Goal: Contribute content: Contribute content

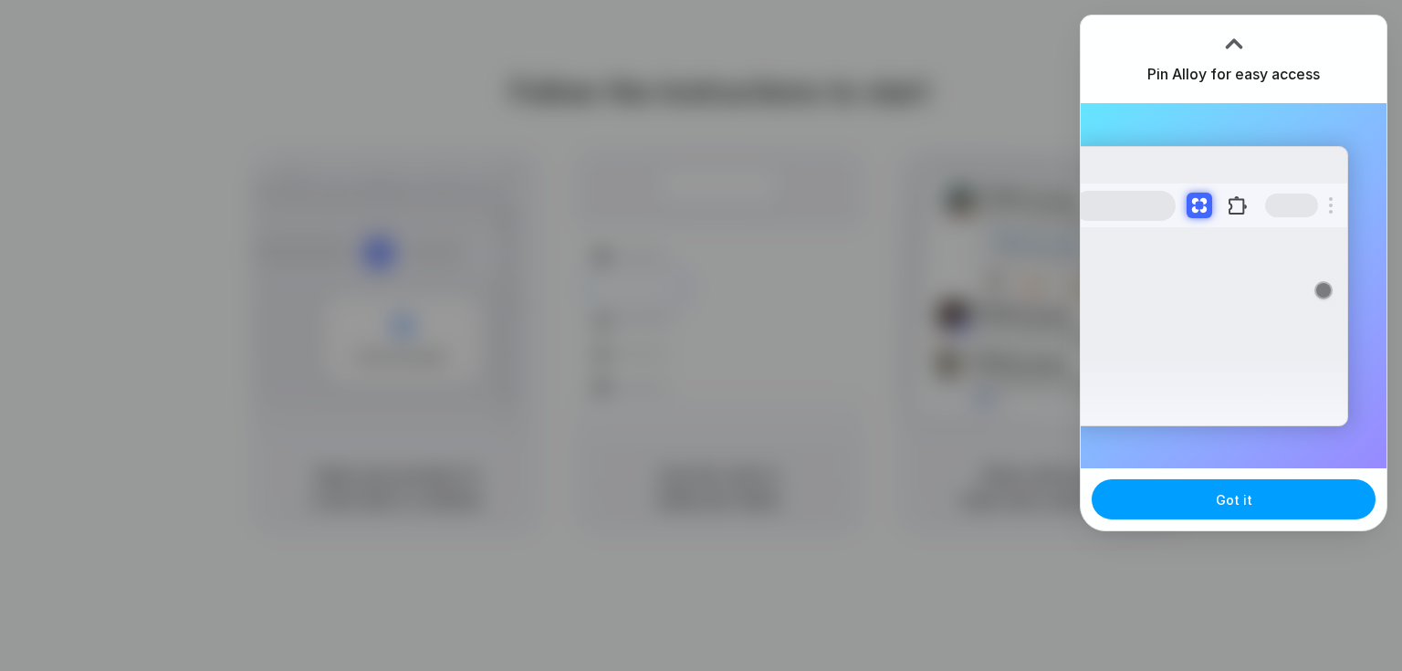
click at [1216, 507] on button "Got it" at bounding box center [1234, 499] width 284 height 40
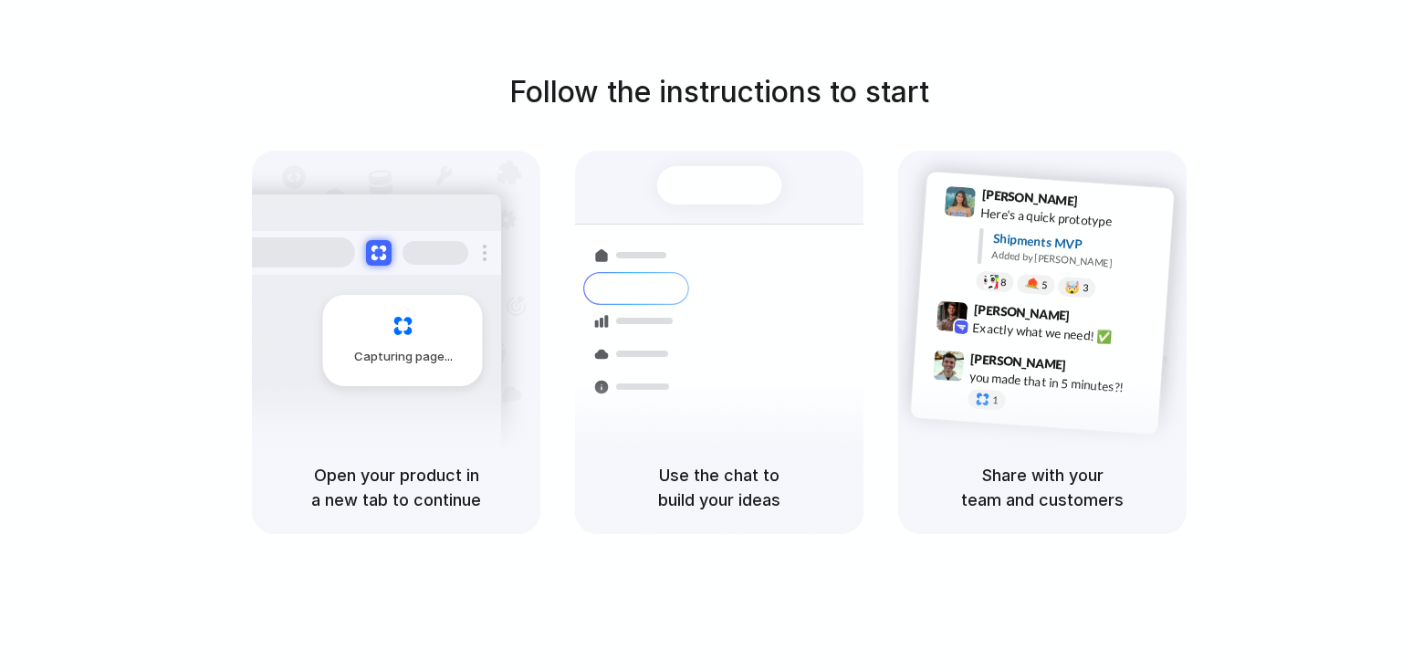
drag, startPoint x: 423, startPoint y: 331, endPoint x: 679, endPoint y: 247, distance: 269.9
click at [430, 323] on div "Capturing page" at bounding box center [403, 340] width 160 height 91
click at [1253, 72] on div "Follow the instructions to start Capturing page Open your product in a new tab …" at bounding box center [719, 302] width 1402 height 464
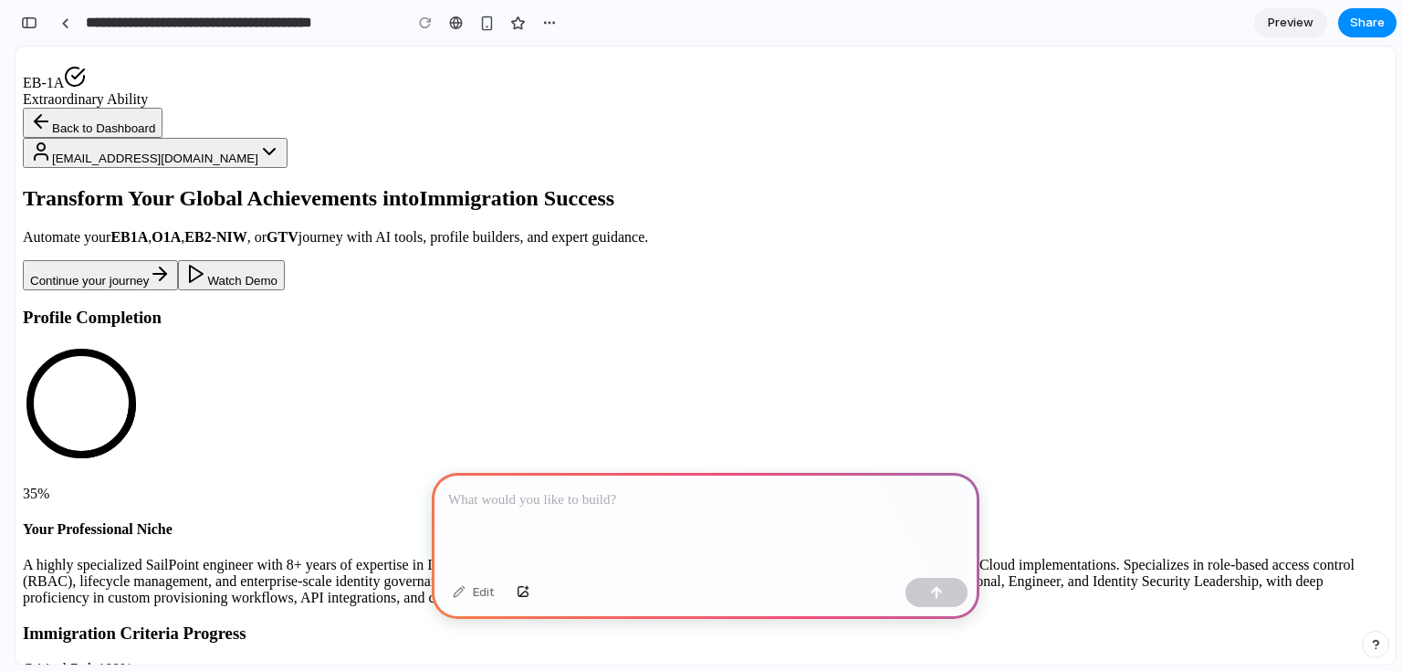
click at [258, 152] on span "[EMAIL_ADDRESS][DOMAIN_NAME]" at bounding box center [155, 159] width 206 height 14
click at [162, 108] on button "Back to Dashboard" at bounding box center [93, 123] width 140 height 30
click at [1267, 28] on link "Preview" at bounding box center [1290, 22] width 73 height 29
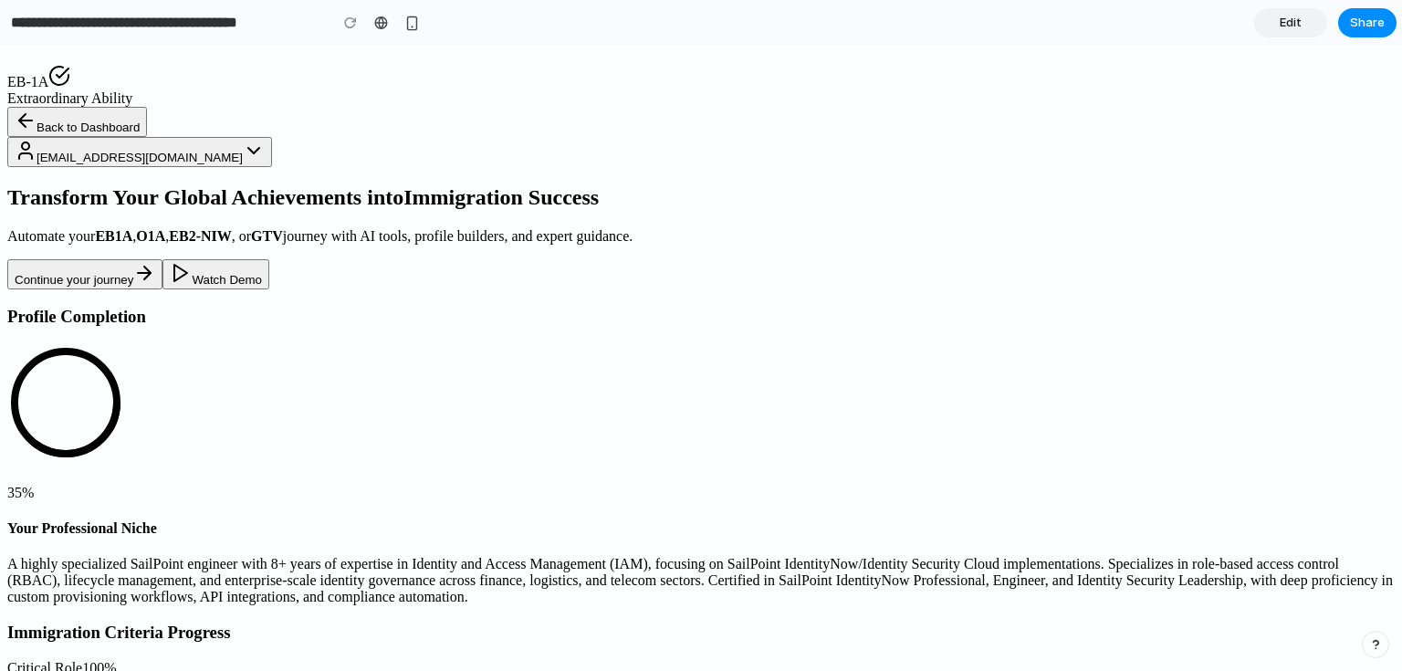
scroll to position [183, 0]
click at [1267, 27] on link "Edit" at bounding box center [1290, 22] width 73 height 29
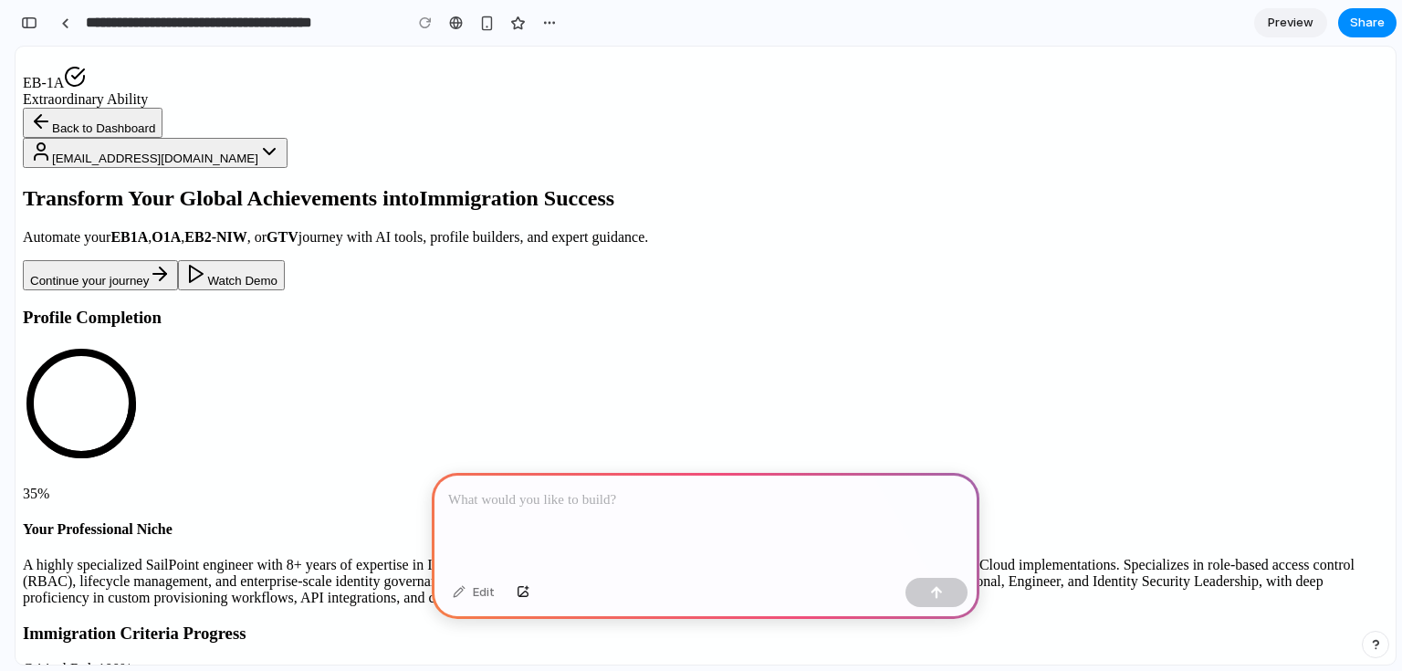
scroll to position [456, 0]
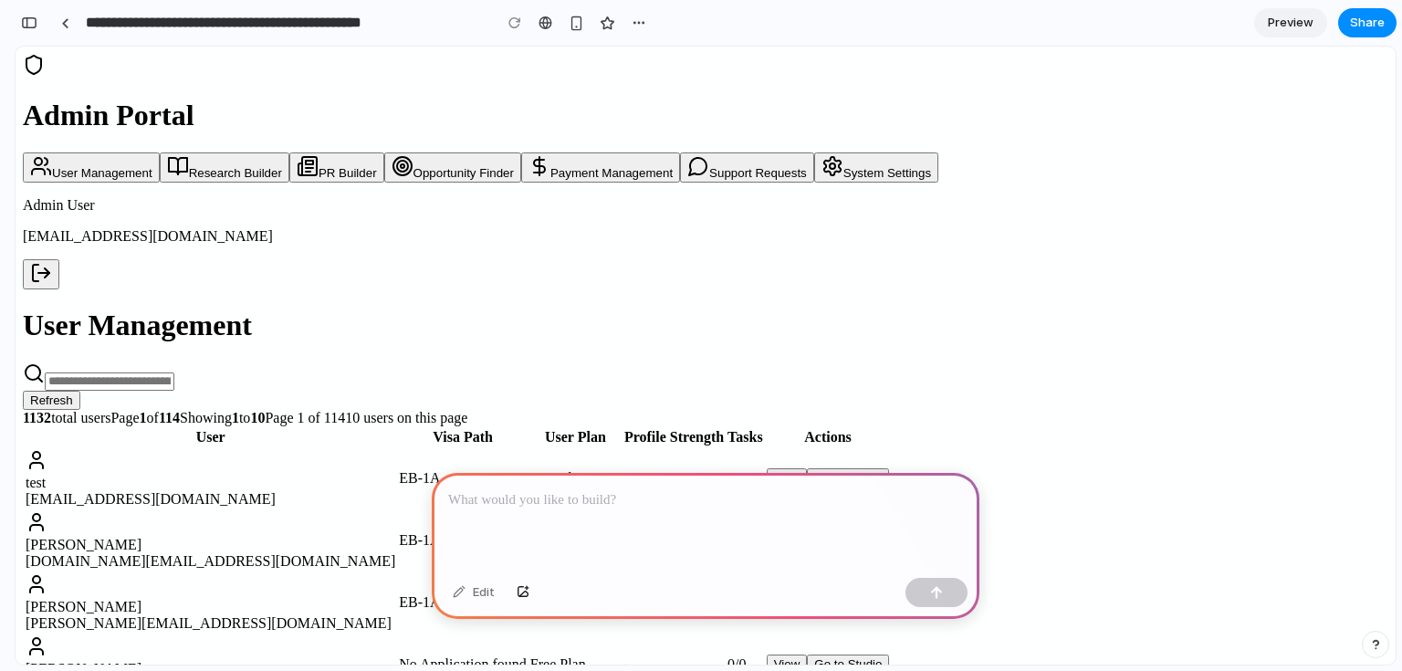
click at [505, 501] on p at bounding box center [705, 500] width 515 height 22
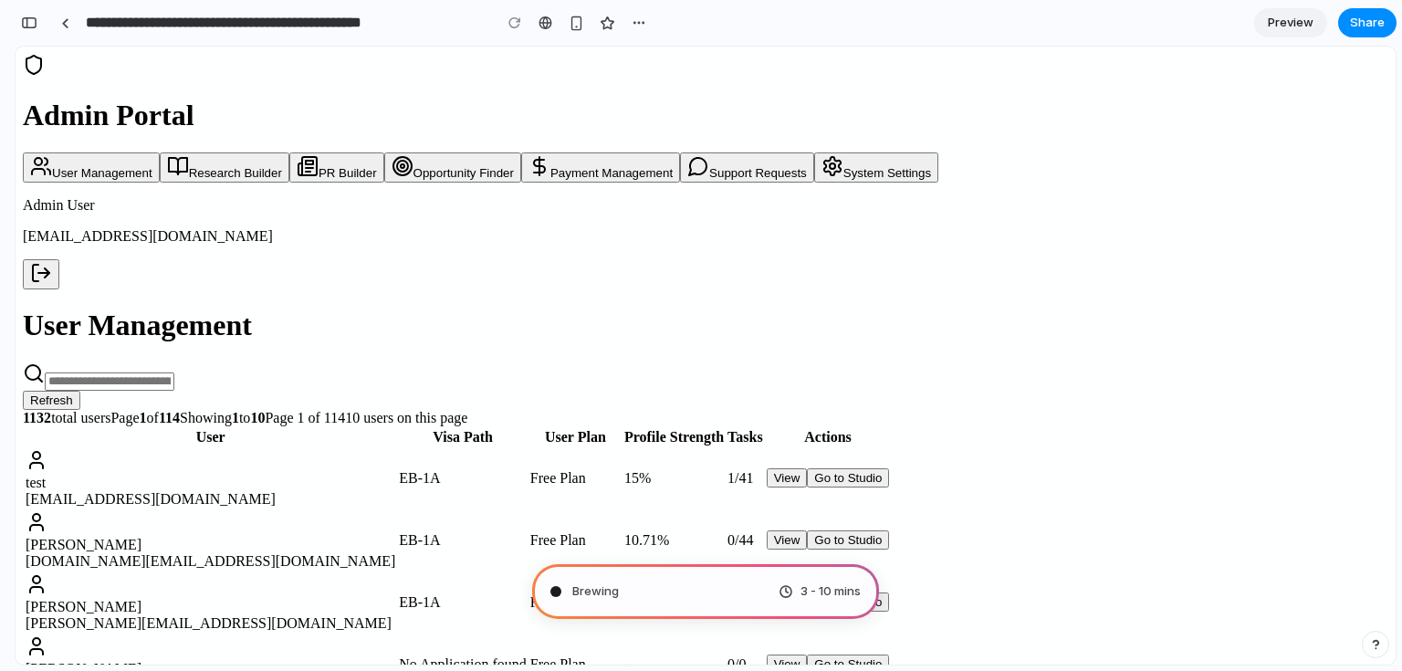
type input "**********"
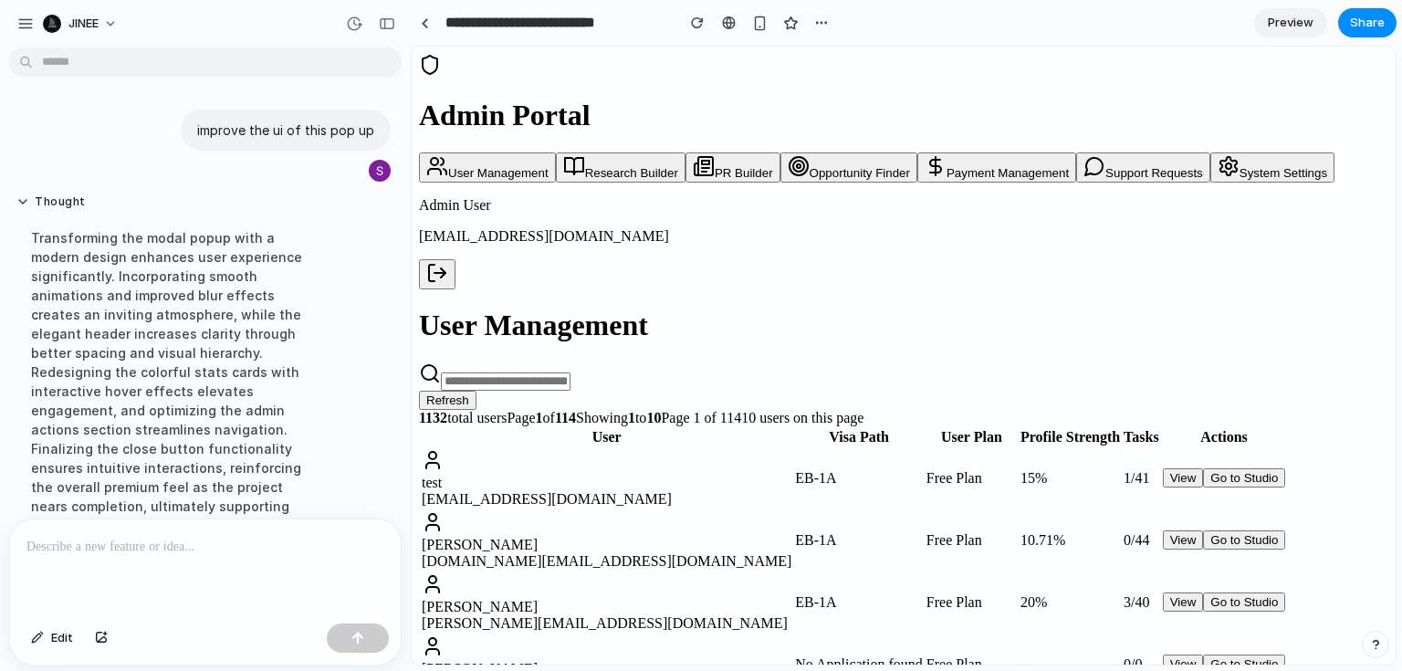
click at [214, 570] on div at bounding box center [205, 567] width 391 height 97
click at [220, 549] on p at bounding box center [205, 547] width 358 height 22
click at [152, 550] on p "**********" at bounding box center [201, 547] width 351 height 22
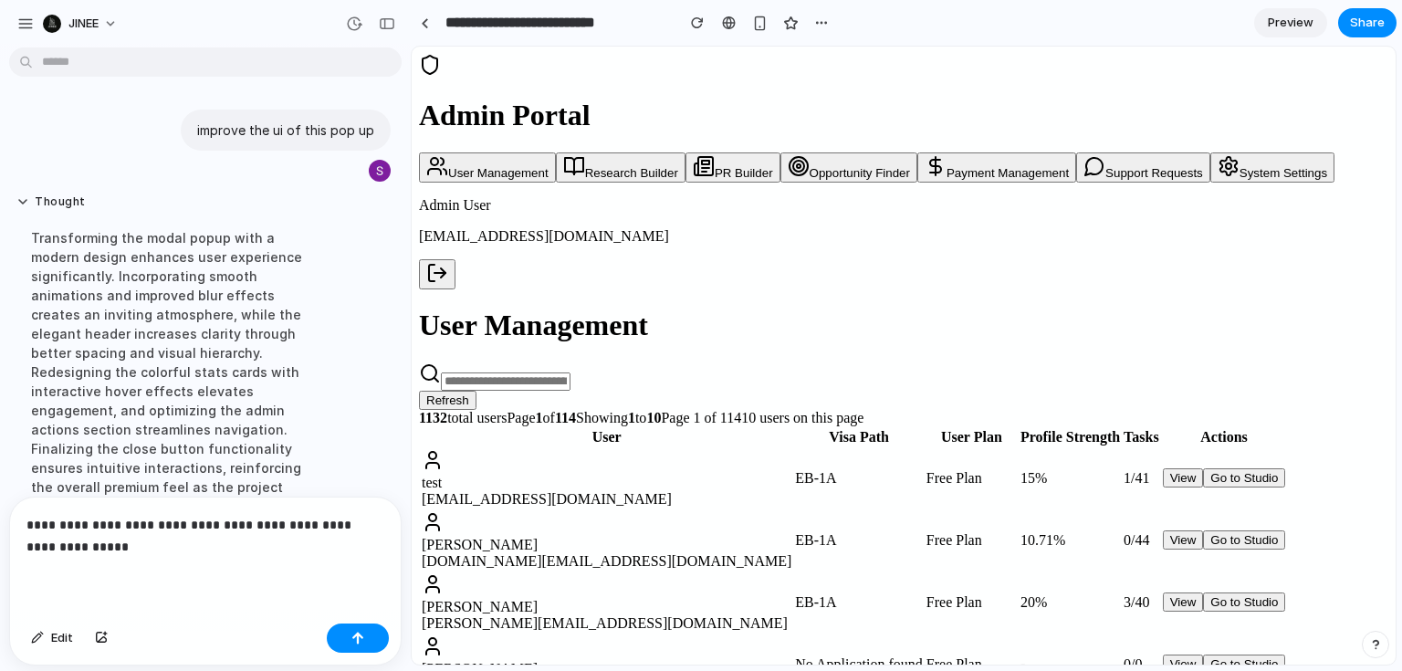
click at [122, 518] on p "**********" at bounding box center [201, 536] width 351 height 44
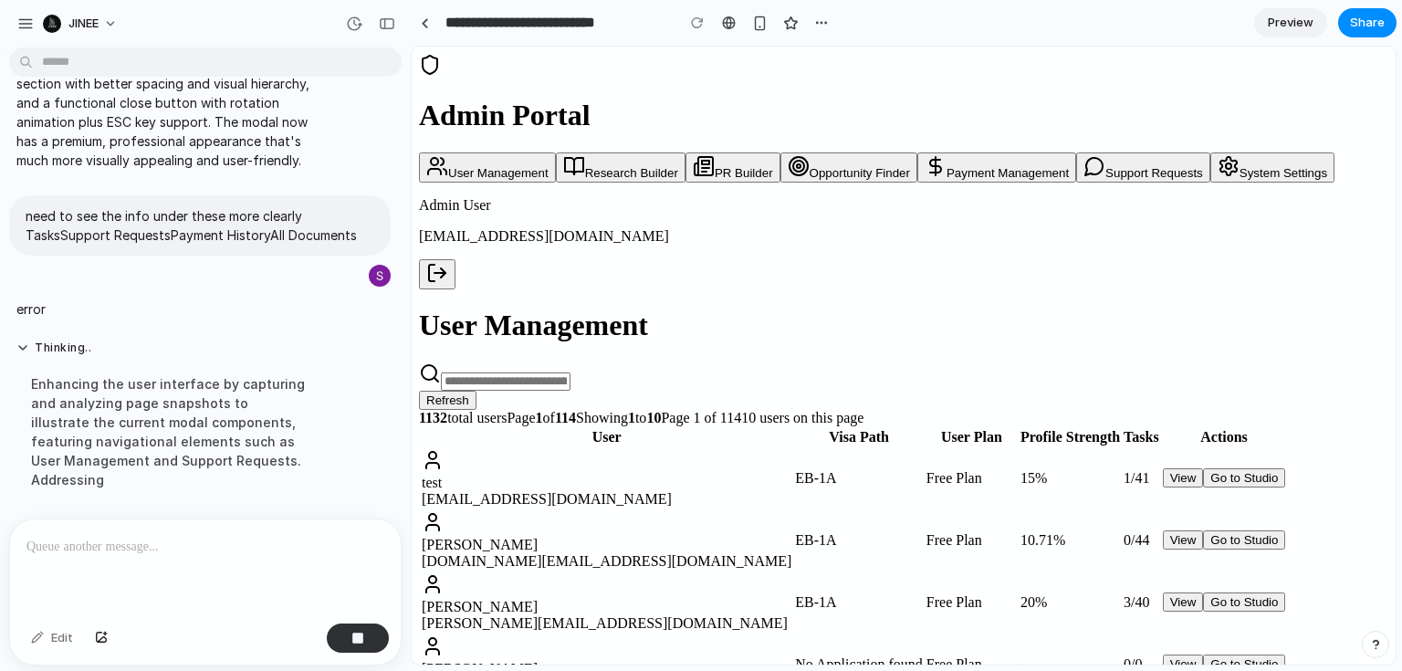
scroll to position [336, 0]
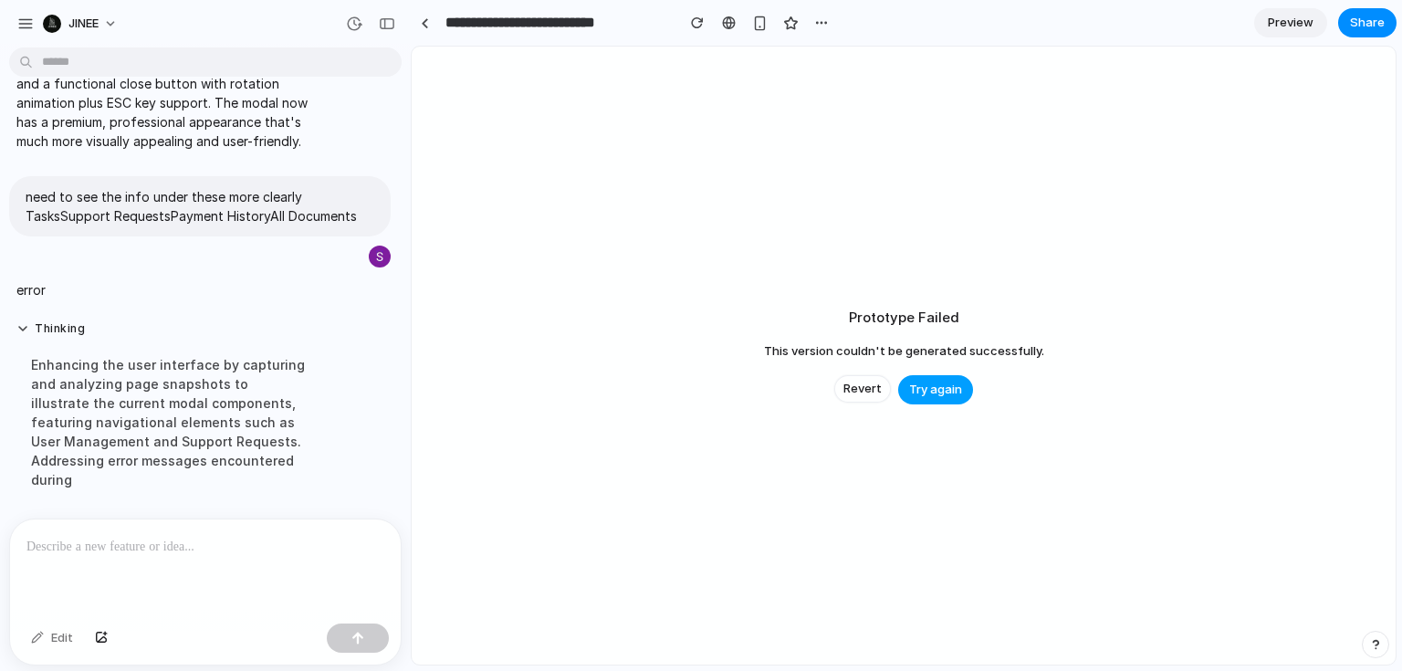
click at [956, 393] on span "Try again" at bounding box center [935, 390] width 53 height 18
